Goal: Task Accomplishment & Management: Manage account settings

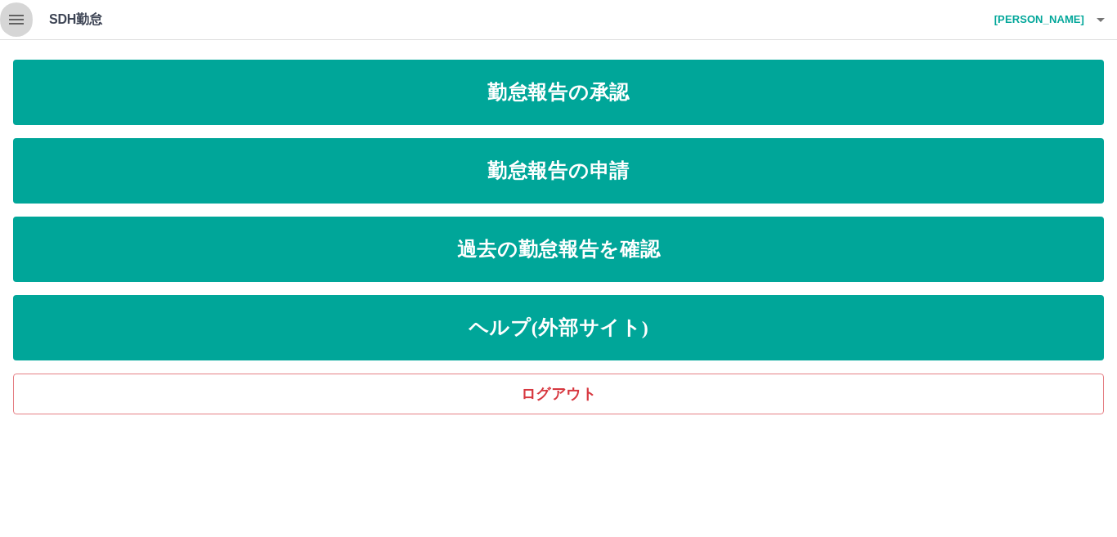
click at [20, 20] on icon "button" at bounding box center [16, 20] width 15 height 10
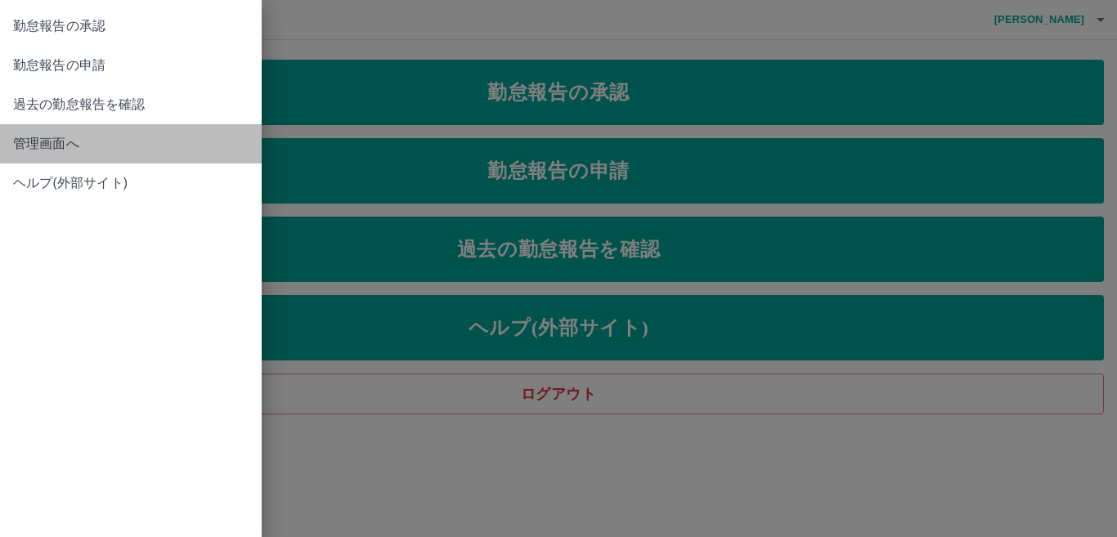
click at [34, 145] on span "管理画面へ" at bounding box center [131, 144] width 236 height 20
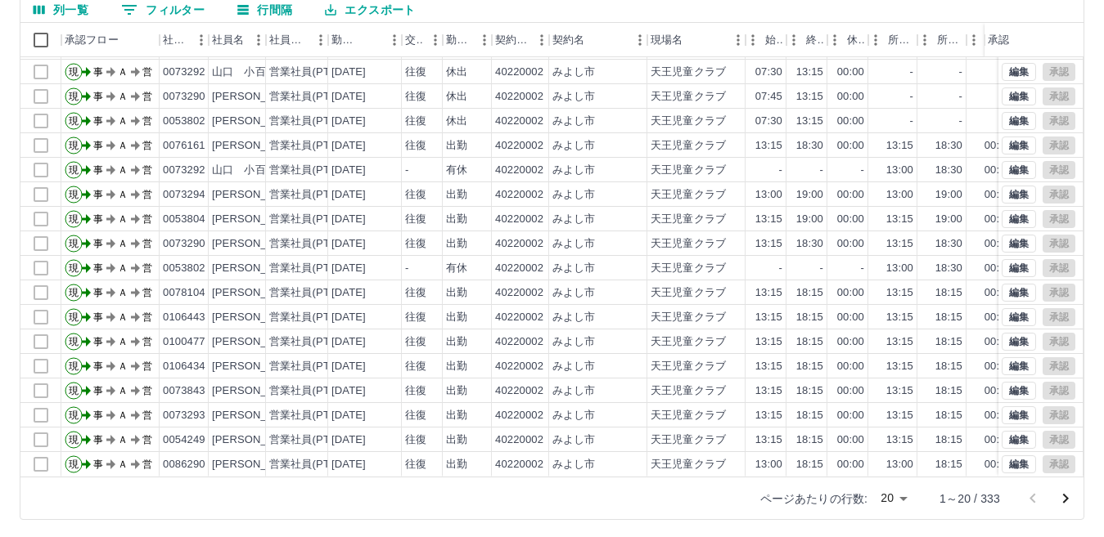
scroll to position [154, 0]
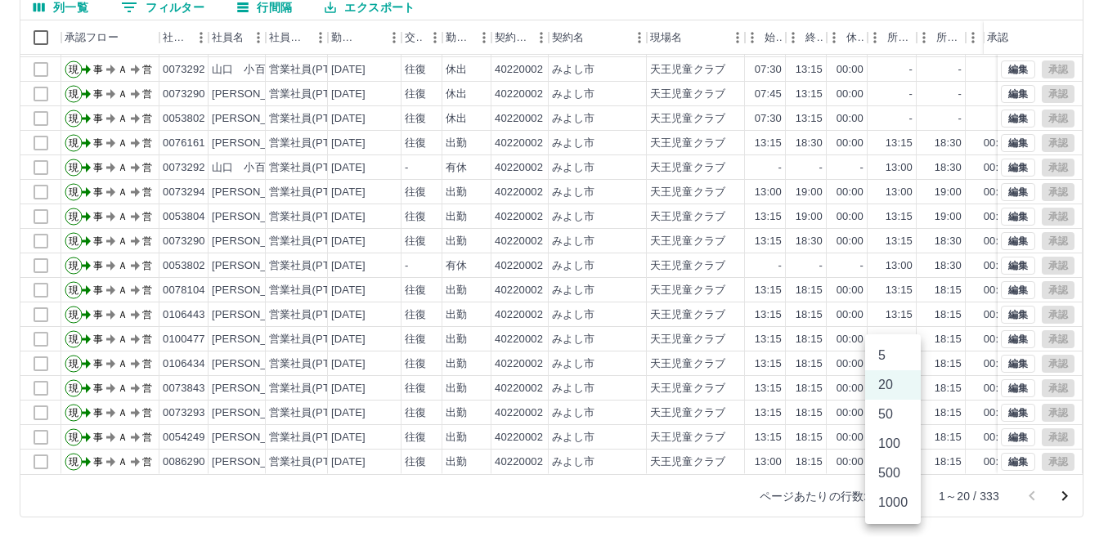
click at [906, 497] on body "SDH勤怠 [PERSON_NAME] 勤務実績承認 前月 [DATE] 次月 今月 月選択 承認モード 削除モード 一括承認 列一覧 0 フィルター 行間隔…" at bounding box center [558, 191] width 1117 height 691
click at [903, 501] on li "1000" at bounding box center [894, 502] width 56 height 29
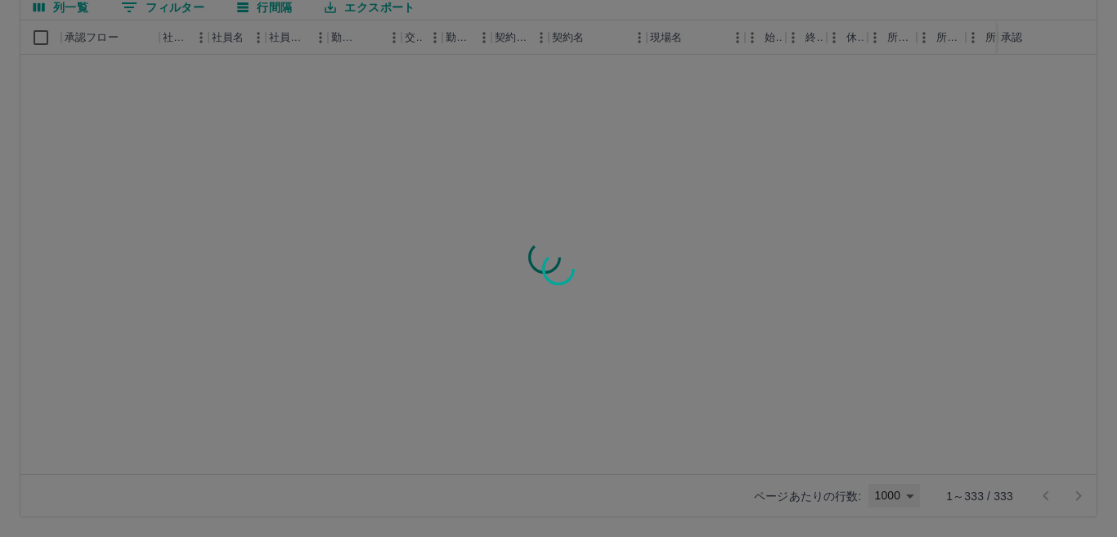
type input "****"
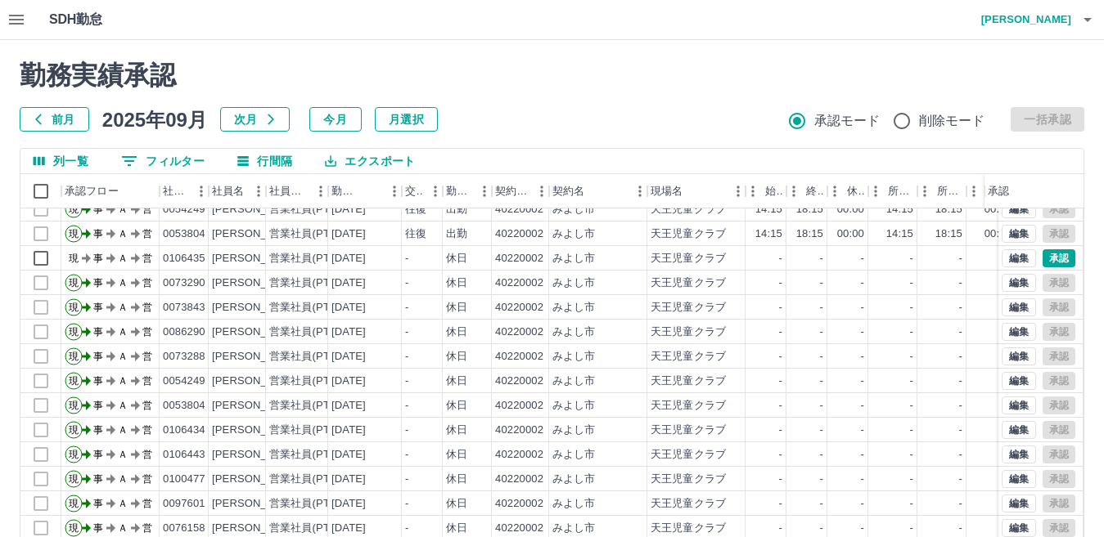
scroll to position [1554, 0]
